Goal: Task Accomplishment & Management: Use online tool/utility

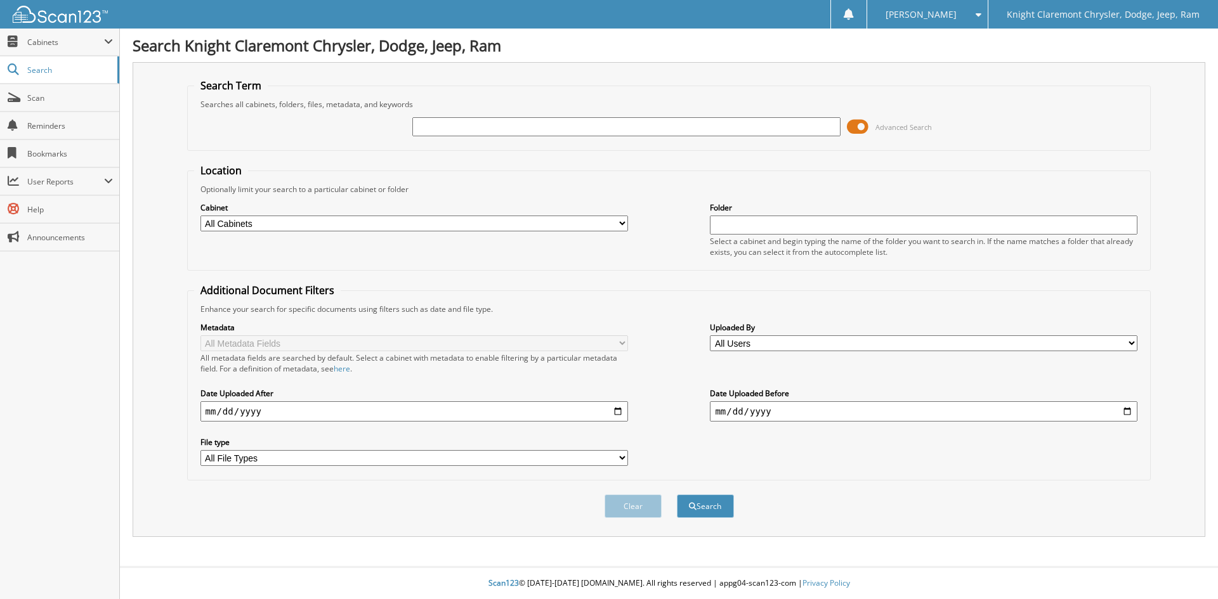
click at [649, 131] on input "text" at bounding box center [626, 126] width 428 height 19
type input "GL0971"
click at [677, 495] on button "Search" at bounding box center [705, 506] width 57 height 23
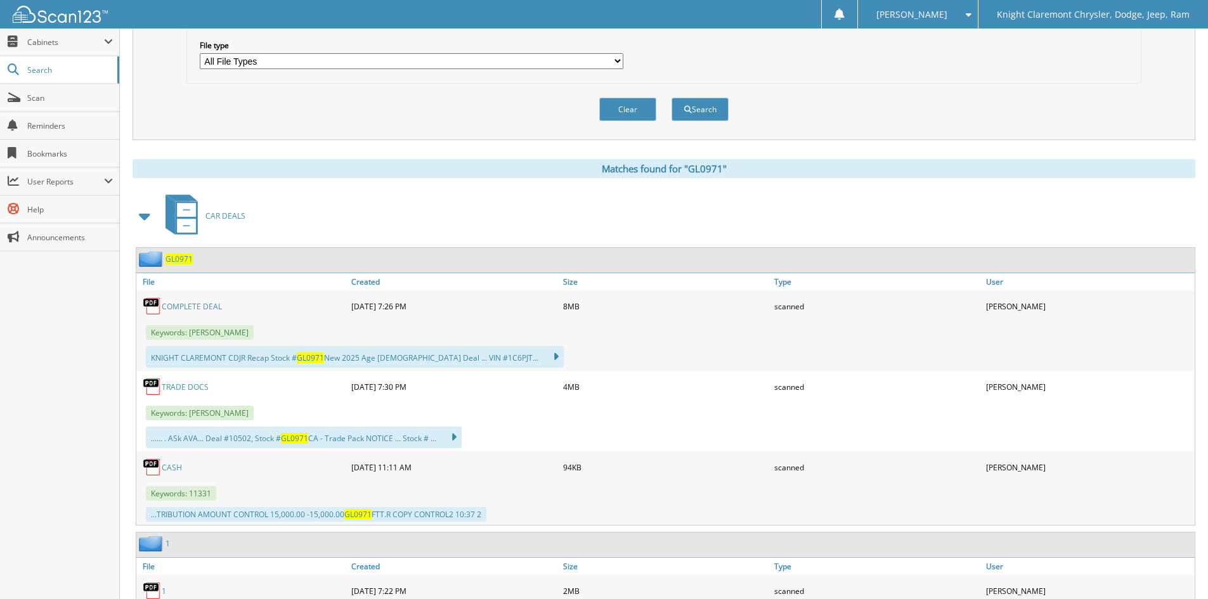
scroll to position [384, 0]
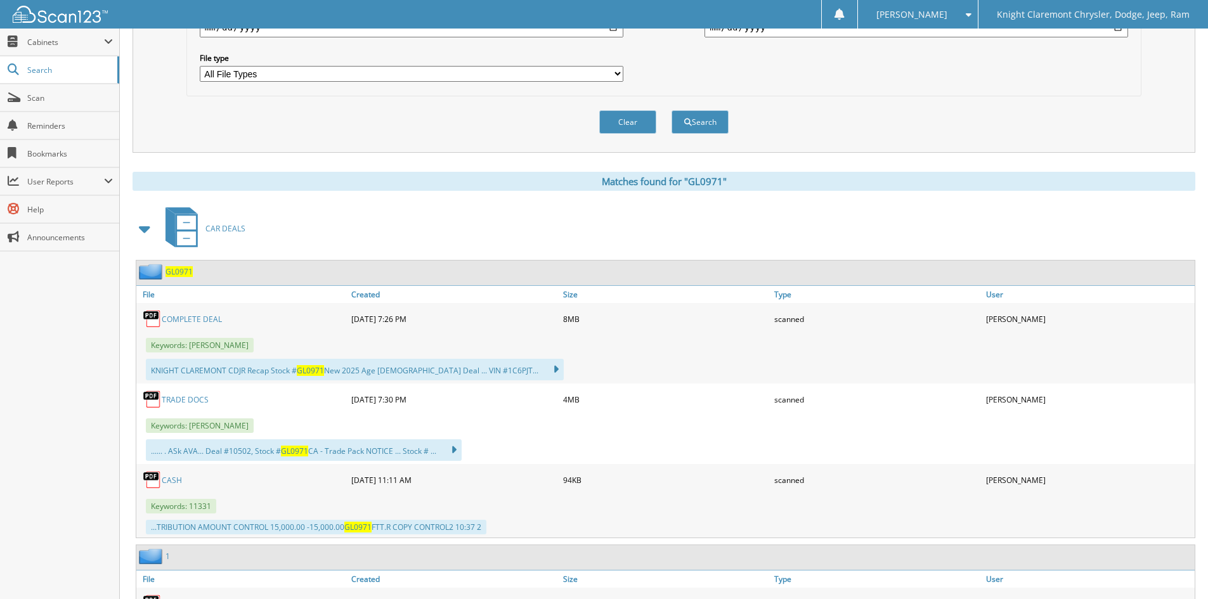
click at [173, 318] on link "COMPLETE DEAL" at bounding box center [192, 319] width 60 height 11
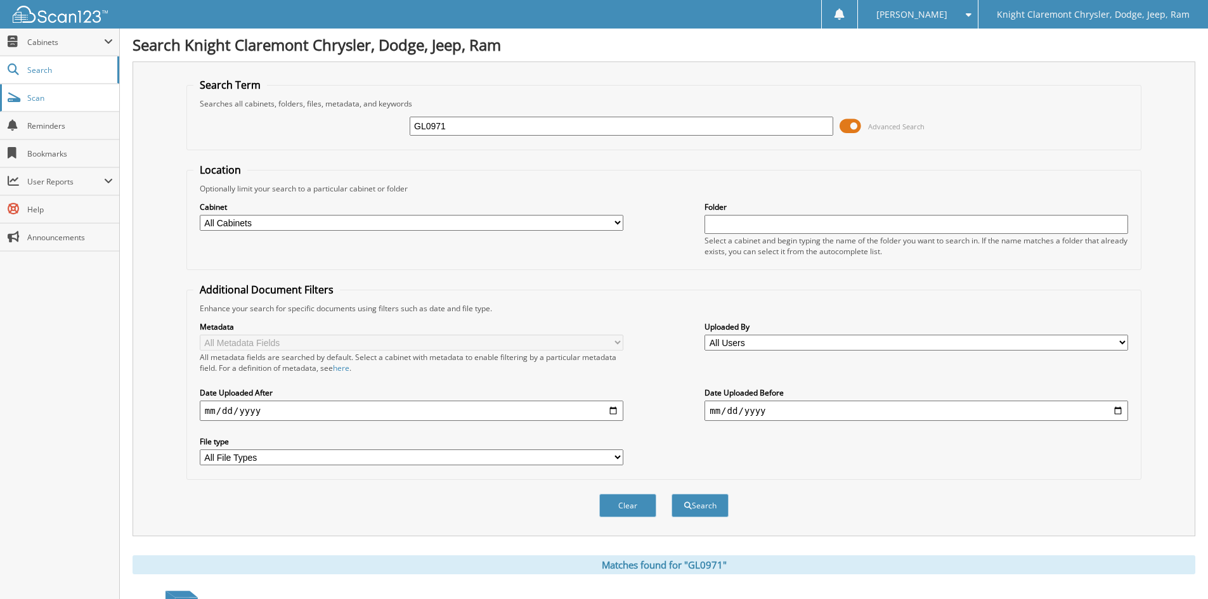
scroll to position [0, 0]
click at [32, 95] on span "Scan" at bounding box center [70, 98] width 86 height 11
